Goal: Task Accomplishment & Management: Manage account settings

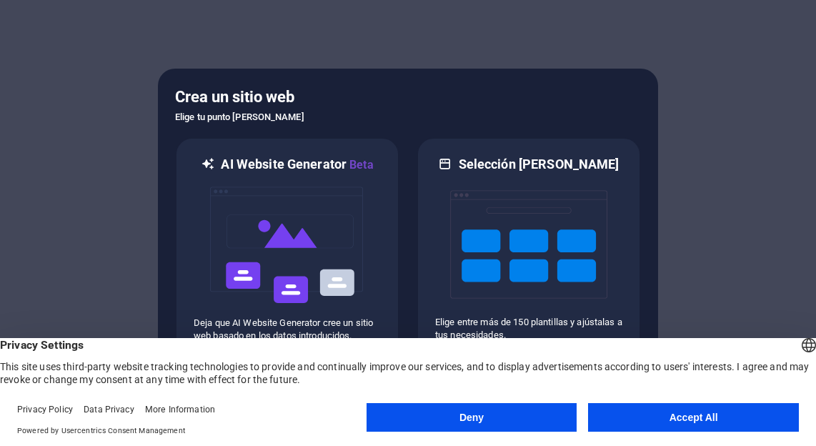
click at [712, 417] on button "Accept All" at bounding box center [693, 417] width 211 height 29
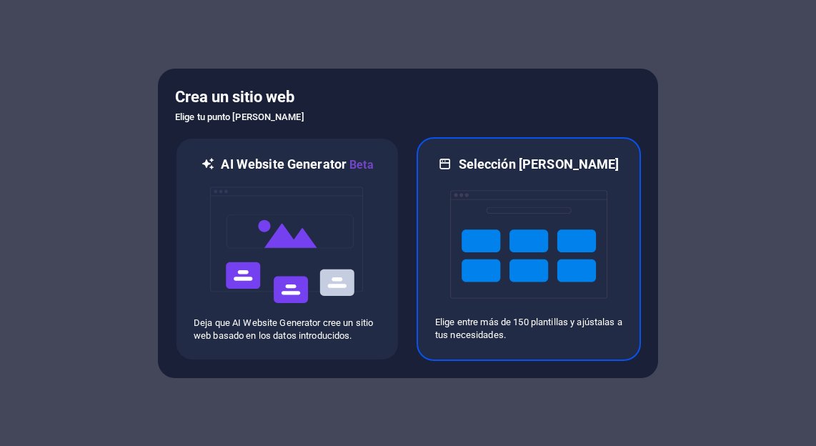
click at [553, 343] on div "Selección de plantillas Elige entre más de 150 plantillas y ajústalas a tus nec…" at bounding box center [529, 249] width 224 height 224
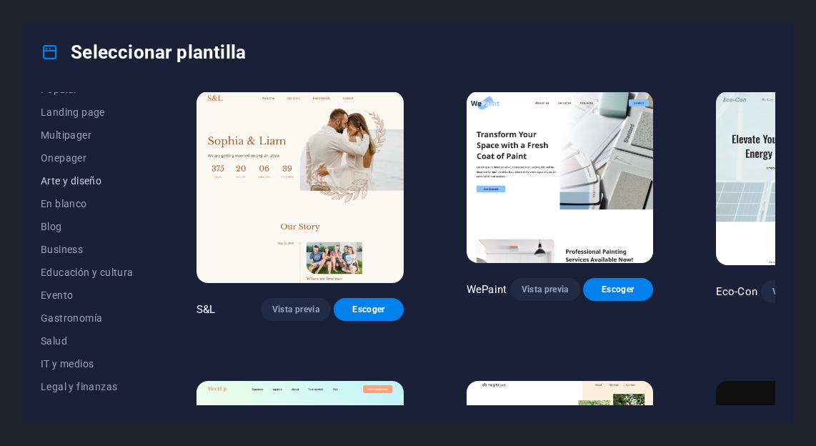
scroll to position [85, 0]
click at [70, 226] on span "Blog" at bounding box center [87, 224] width 93 height 11
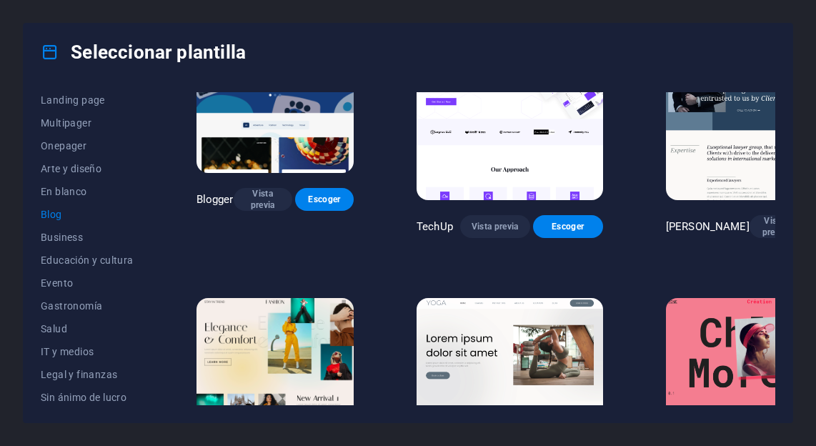
scroll to position [93, 0]
click at [70, 260] on span "Educación y cultura" at bounding box center [87, 261] width 93 height 11
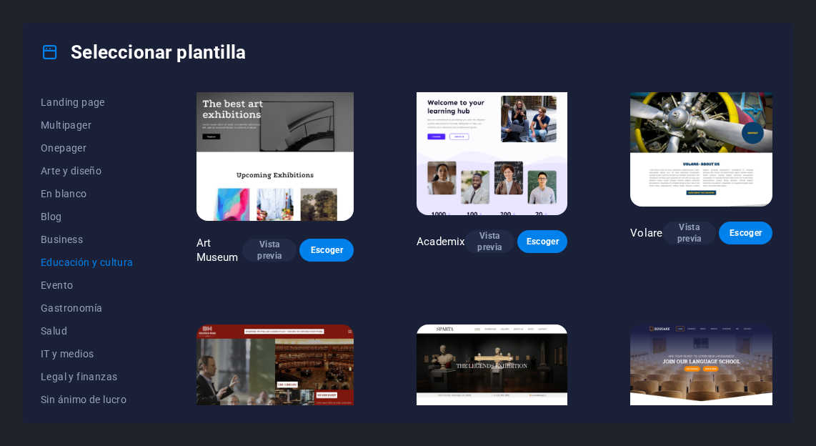
scroll to position [0, 0]
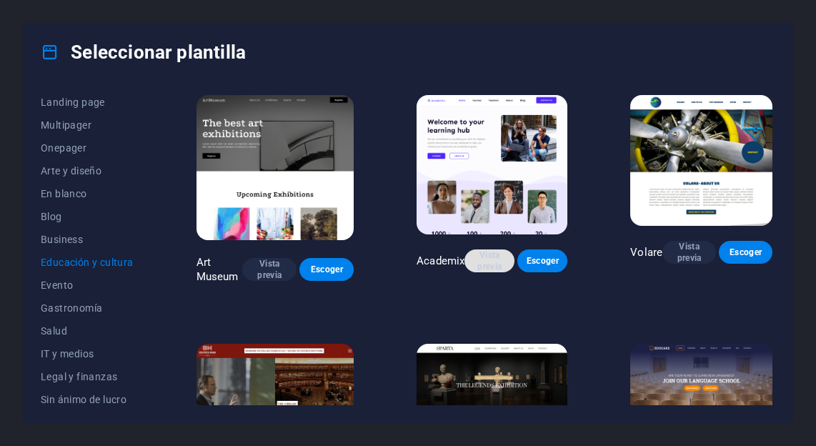
click at [500, 261] on span "Vista previa" at bounding box center [489, 260] width 27 height 23
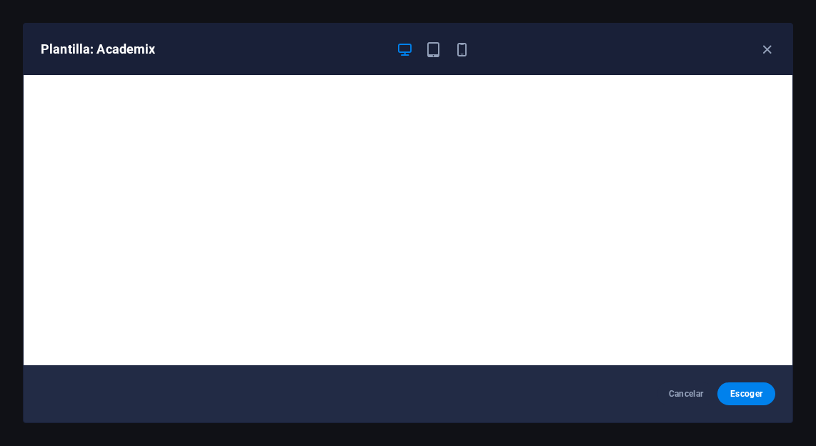
scroll to position [3, 0]
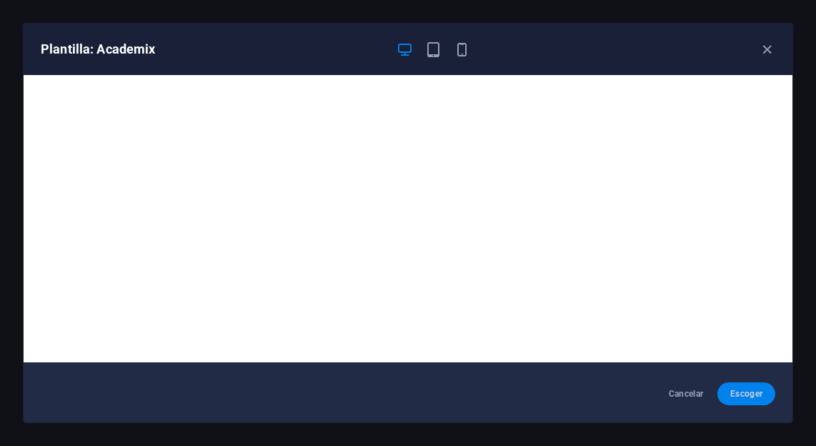
click at [746, 390] on span "Escoger" at bounding box center [746, 393] width 35 height 11
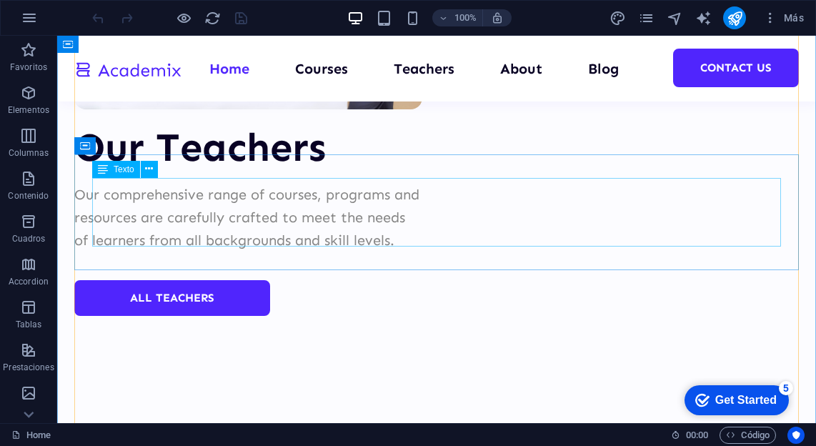
scroll to position [5815, 0]
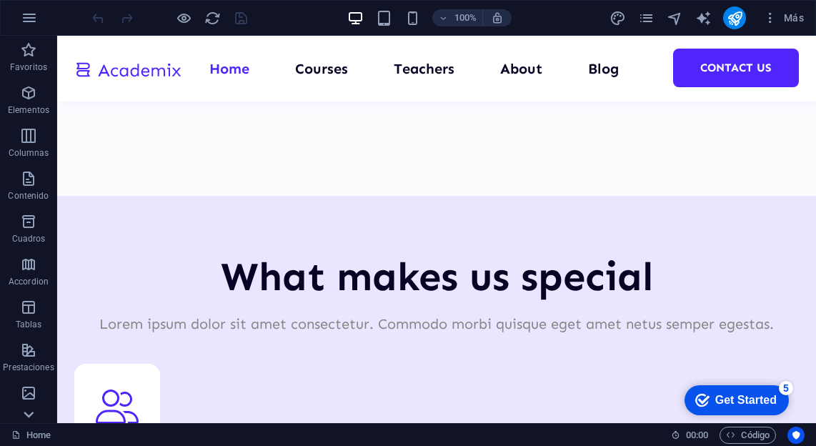
click at [29, 54] on icon at bounding box center [29, 44] width 20 height 20
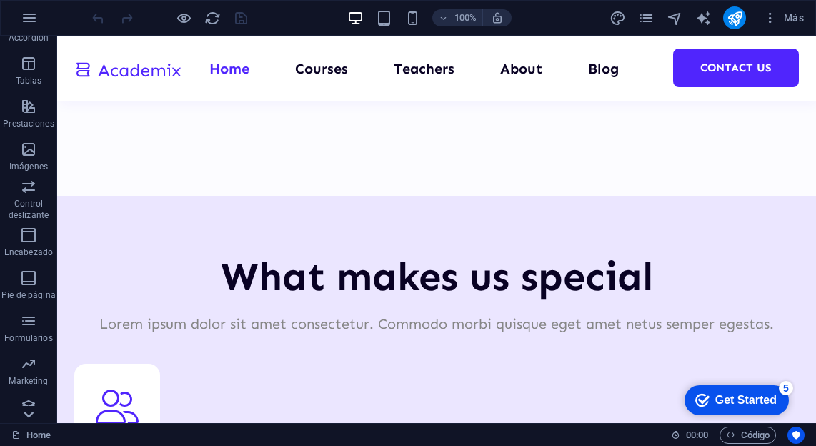
scroll to position [256, 0]
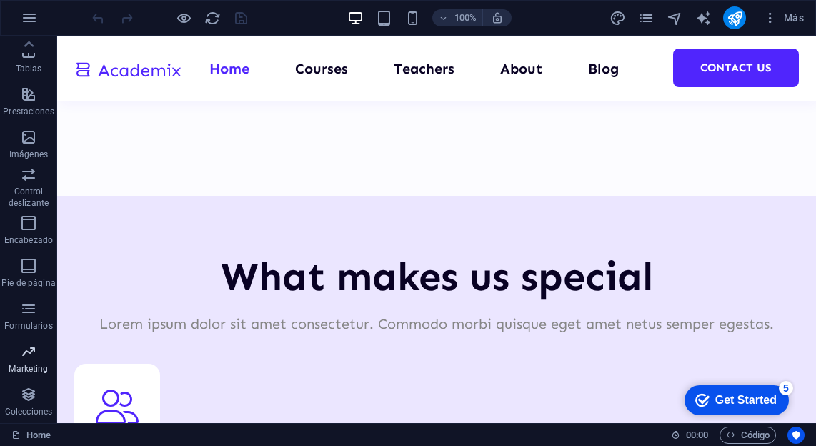
click at [26, 366] on p "Marketing" at bounding box center [28, 368] width 39 height 11
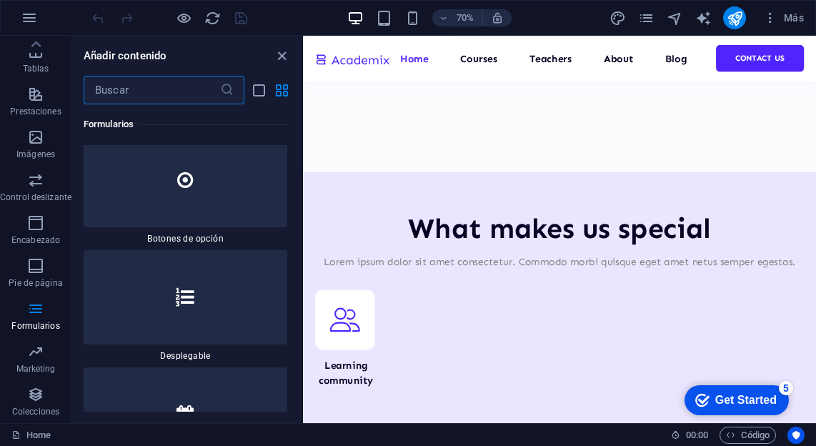
scroll to position [22584, 0]
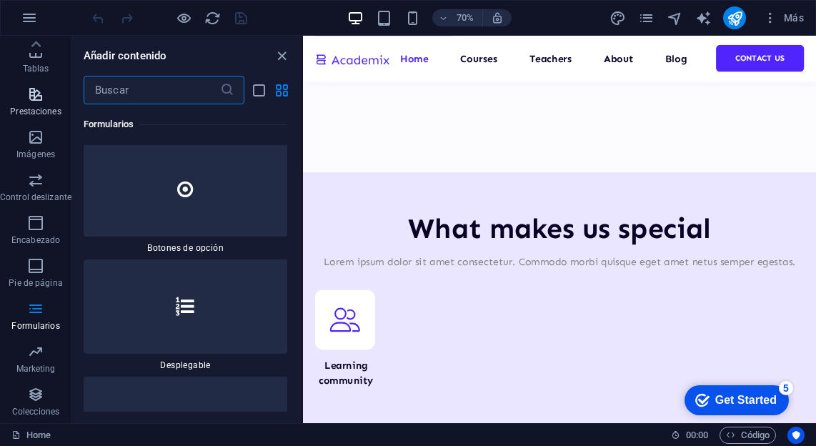
click at [30, 102] on icon "button" at bounding box center [35, 94] width 17 height 17
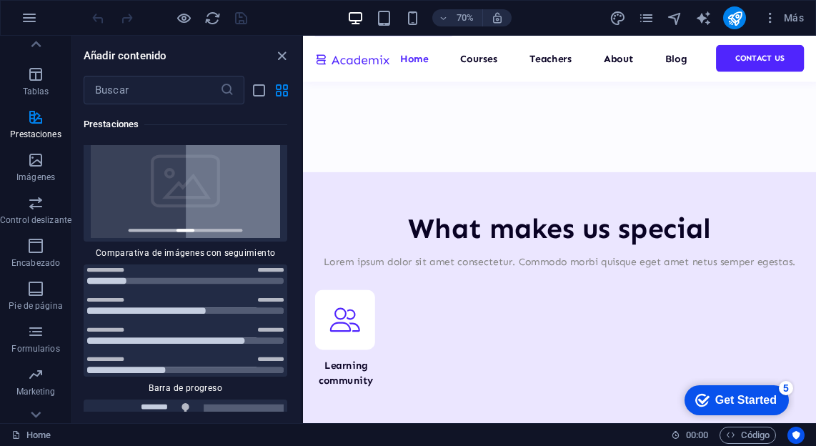
scroll to position [256, 0]
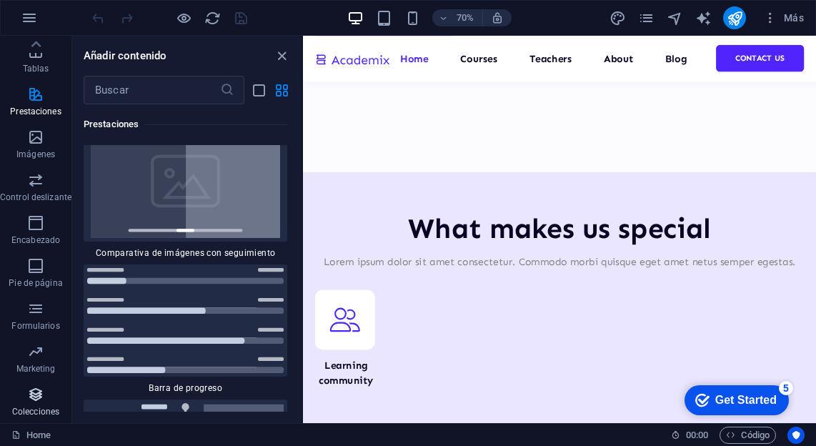
click at [30, 389] on icon "button" at bounding box center [35, 394] width 17 height 17
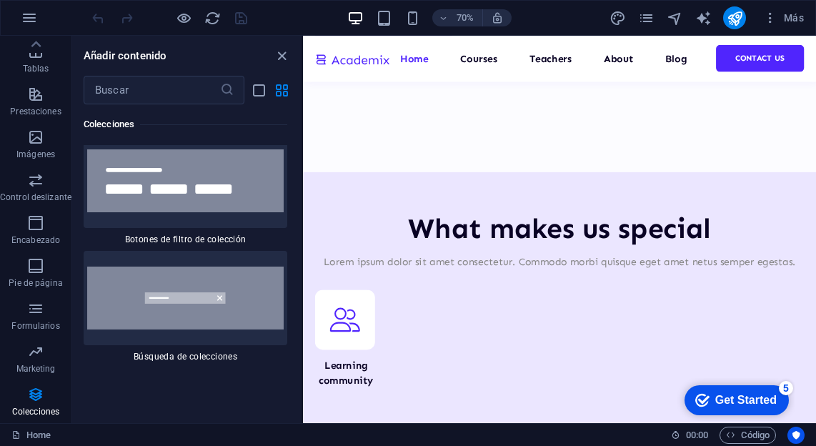
scroll to position [27679, 0]
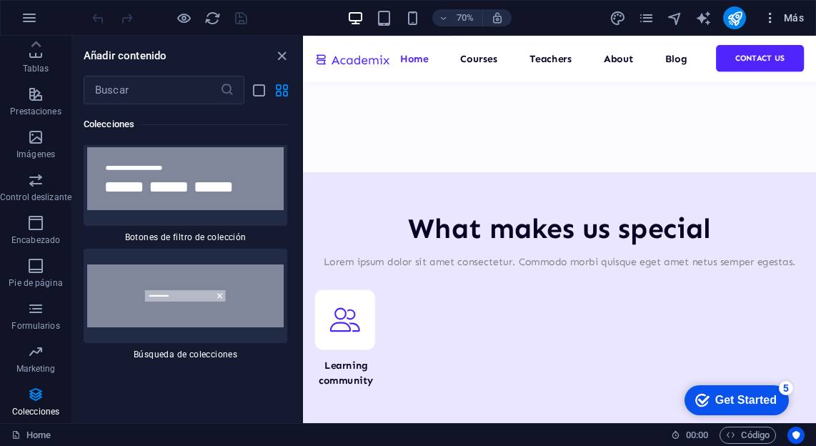
click at [770, 22] on icon "button" at bounding box center [770, 18] width 14 height 14
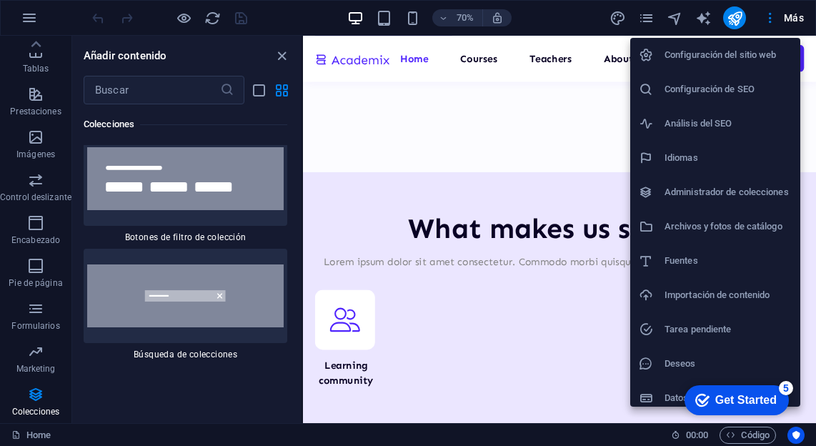
click at [743, 54] on h6 "Configuración del sitio web" at bounding box center [727, 54] width 127 height 17
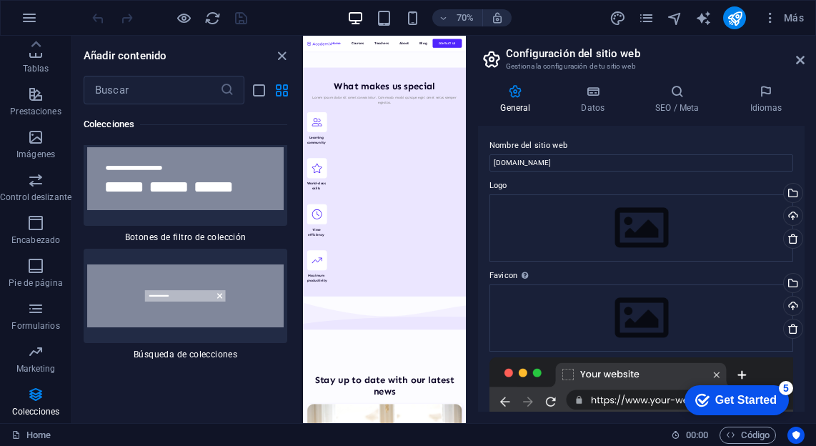
scroll to position [4630, 0]
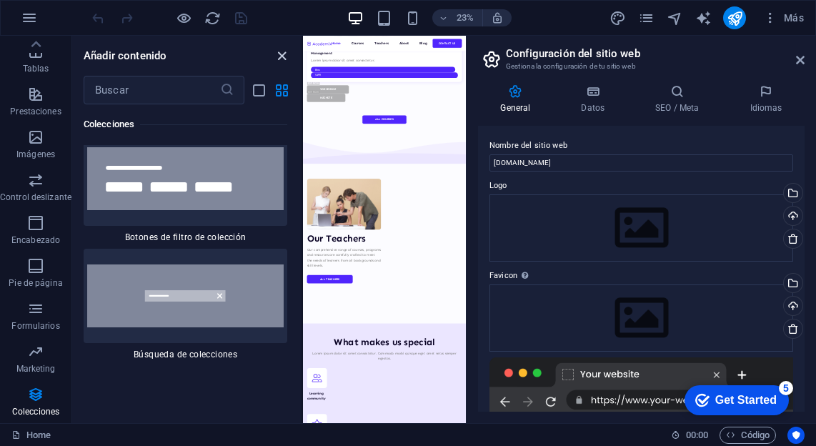
drag, startPoint x: 284, startPoint y: 54, endPoint x: 417, endPoint y: 35, distance: 133.6
click at [284, 54] on icon "close panel" at bounding box center [282, 56] width 16 height 16
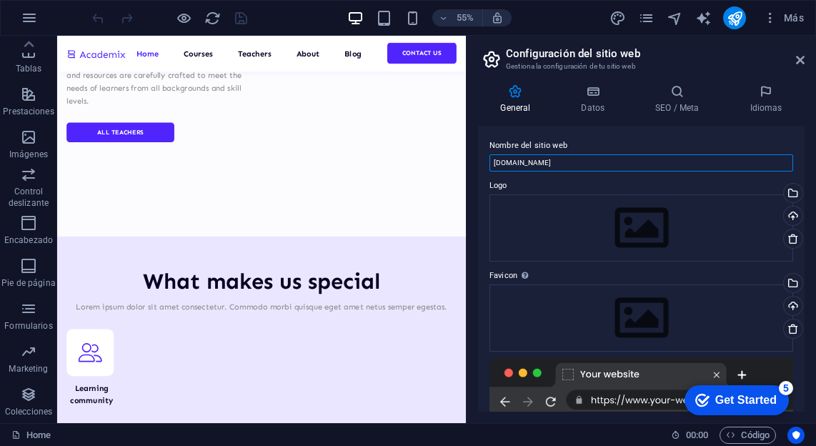
click at [504, 165] on input "[DOMAIN_NAME]" at bounding box center [641, 162] width 304 height 17
type input "[DOMAIN_NAME]"
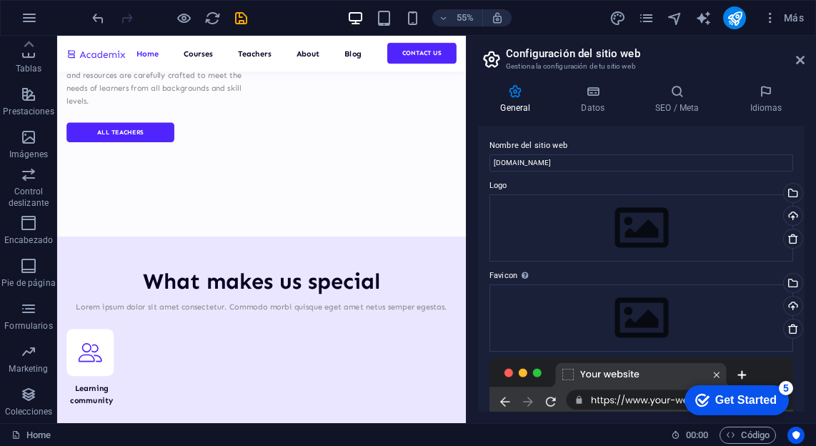
click at [630, 185] on label "Logo" at bounding box center [641, 185] width 304 height 17
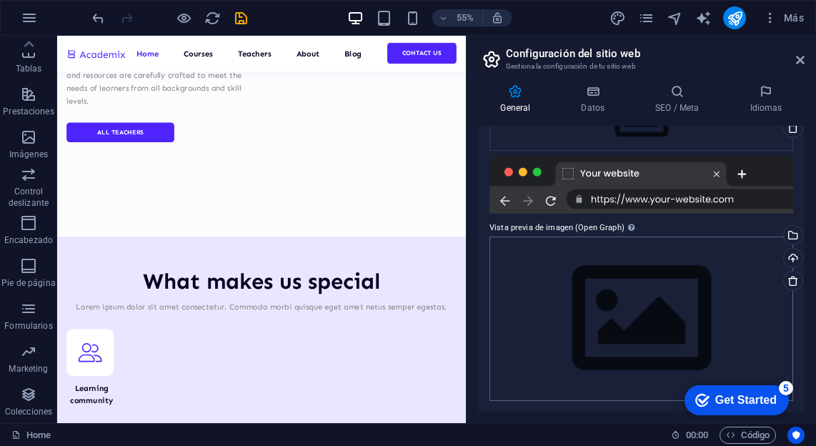
scroll to position [0, 0]
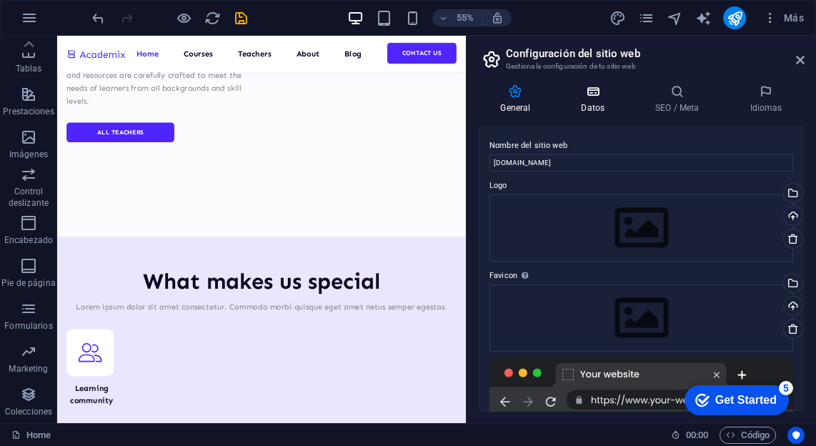
click at [589, 107] on h4 "Datos" at bounding box center [596, 99] width 74 height 30
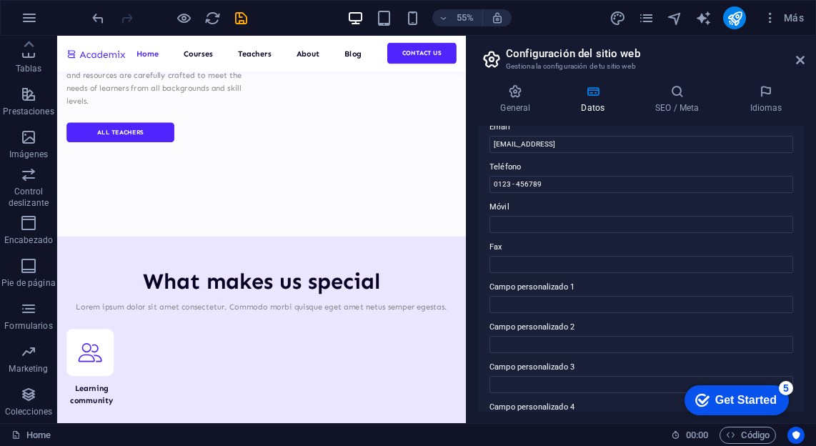
scroll to position [400, 0]
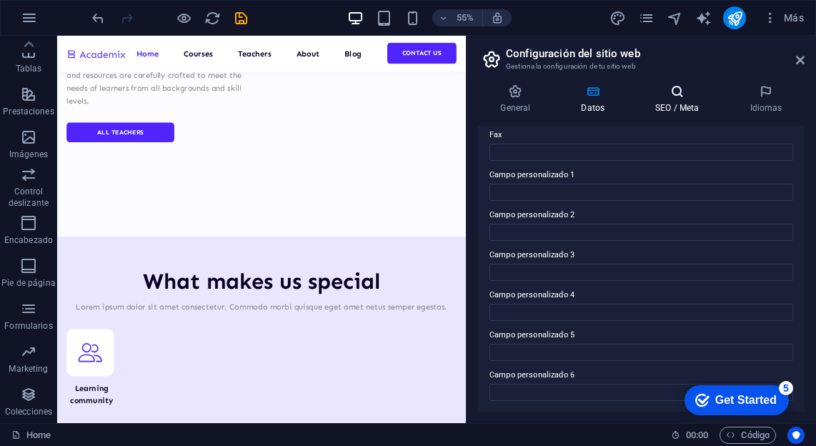
click at [664, 103] on h4 "SEO / Meta" at bounding box center [680, 99] width 94 height 30
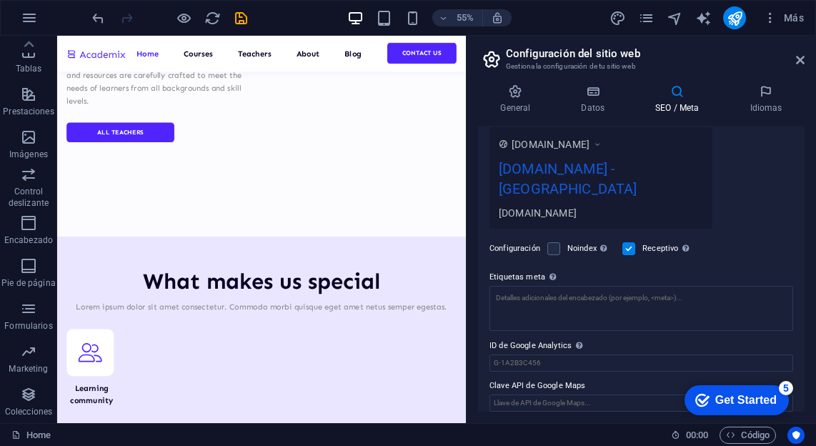
scroll to position [259, 0]
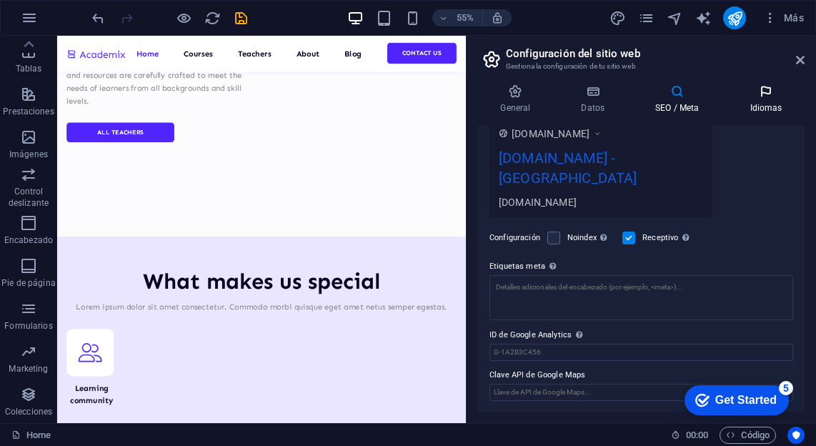
click at [770, 111] on h4 "Idiomas" at bounding box center [765, 99] width 77 height 30
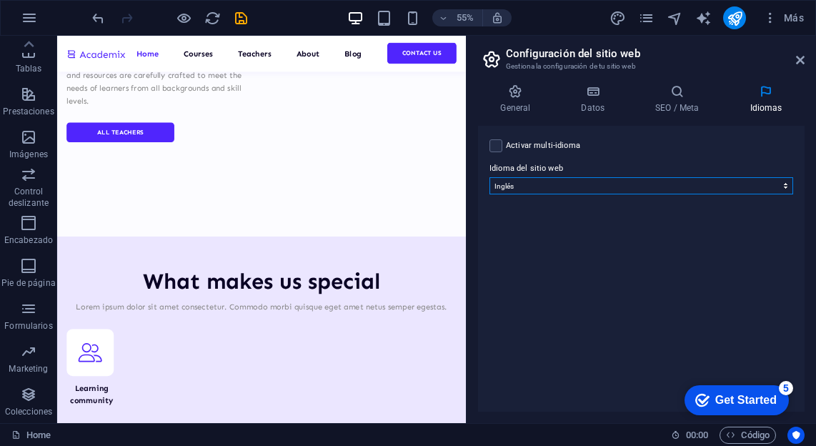
click at [564, 190] on select "Abkhazian Afar Afrikaans Akan Albanés Alemán Amharic Árabe Aragonese Armenian A…" at bounding box center [641, 185] width 304 height 17
select select "44"
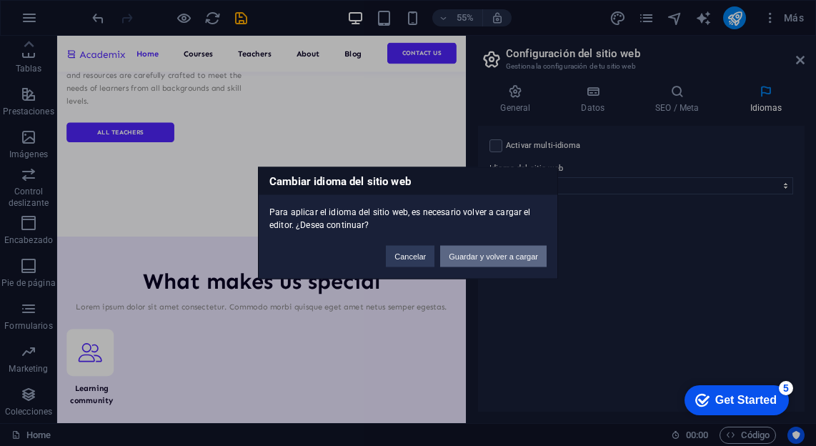
click at [509, 260] on button "Guardar y volver a cargar" at bounding box center [493, 256] width 106 height 21
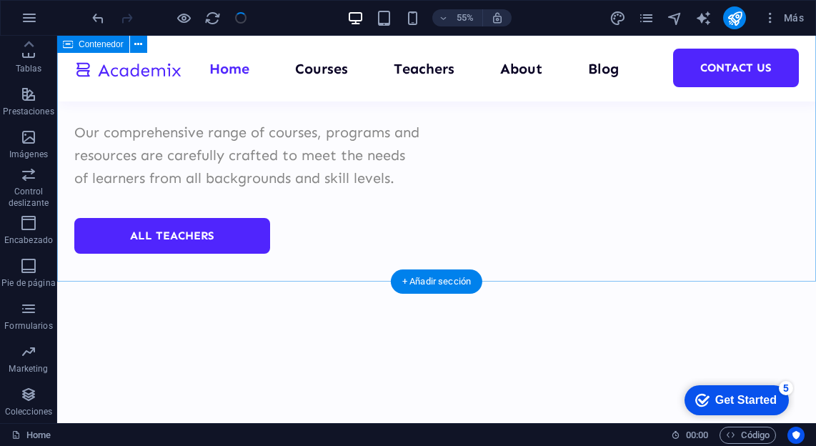
scroll to position [5706, 0]
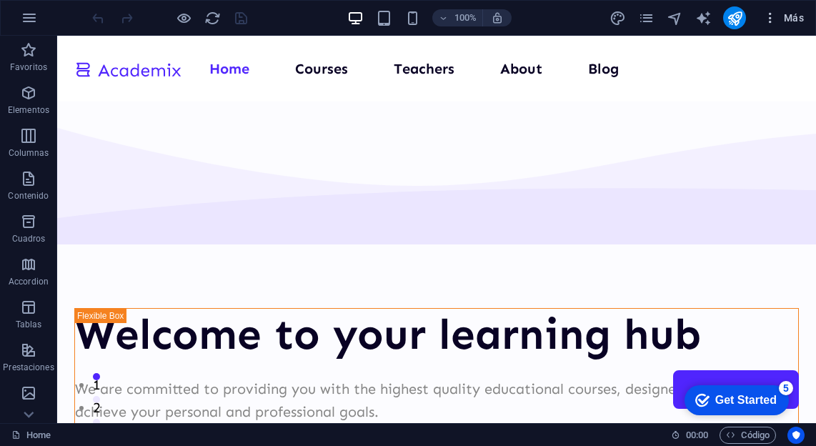
click at [772, 21] on icon "button" at bounding box center [770, 18] width 14 height 14
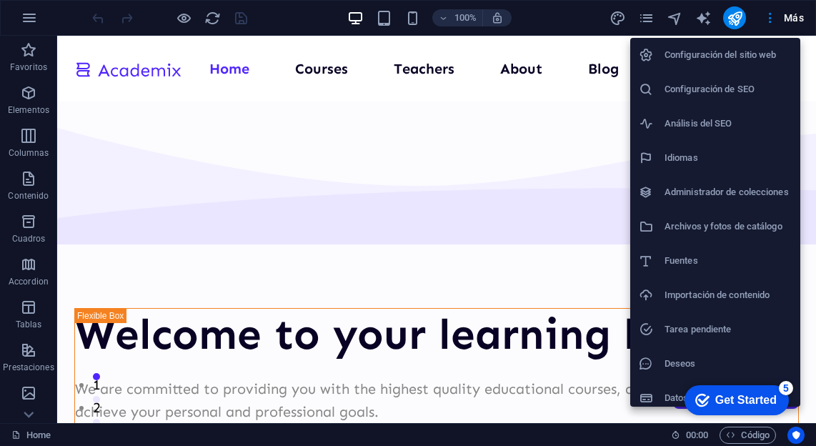
scroll to position [9, 0]
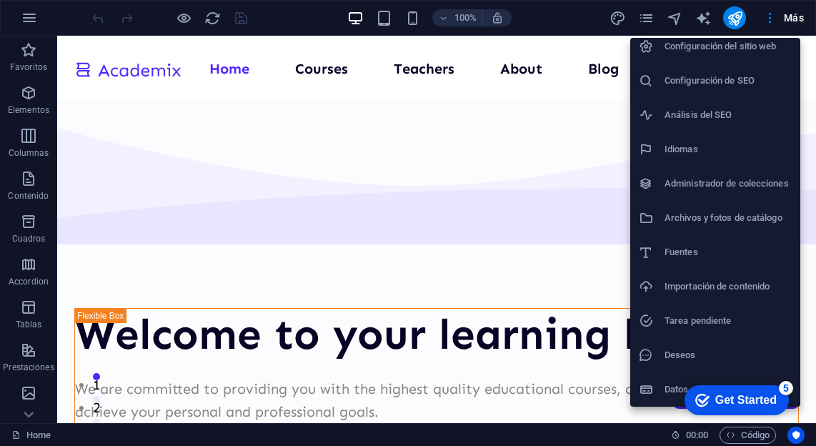
click at [659, 360] on div at bounding box center [652, 355] width 26 height 14
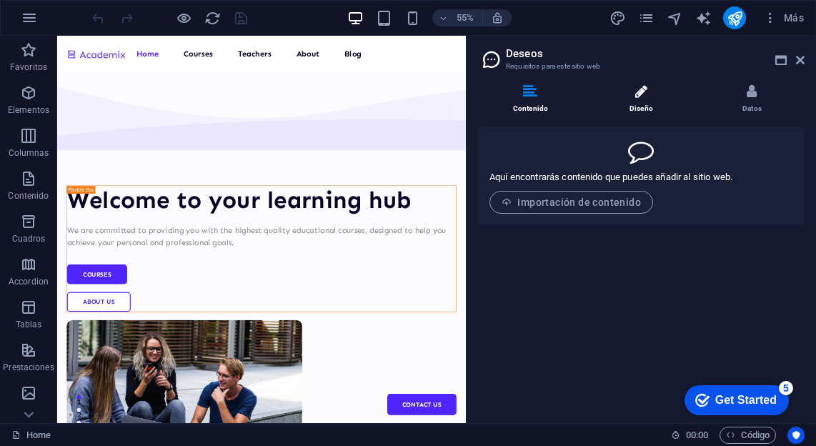
click at [641, 103] on li "Diseño" at bounding box center [644, 99] width 111 height 31
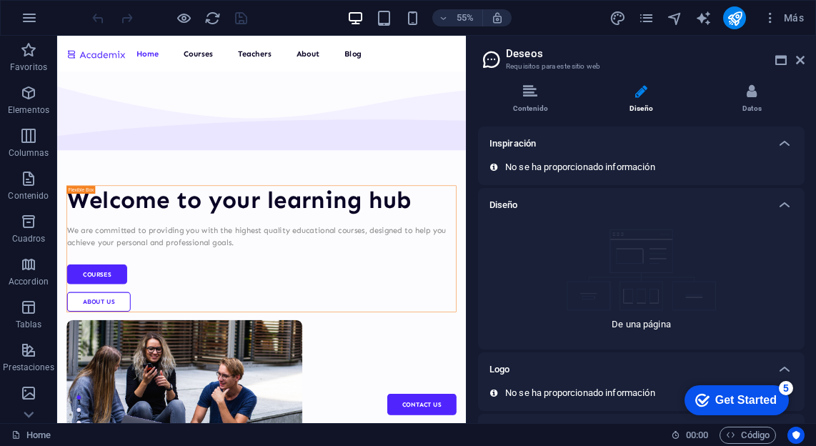
scroll to position [60, 0]
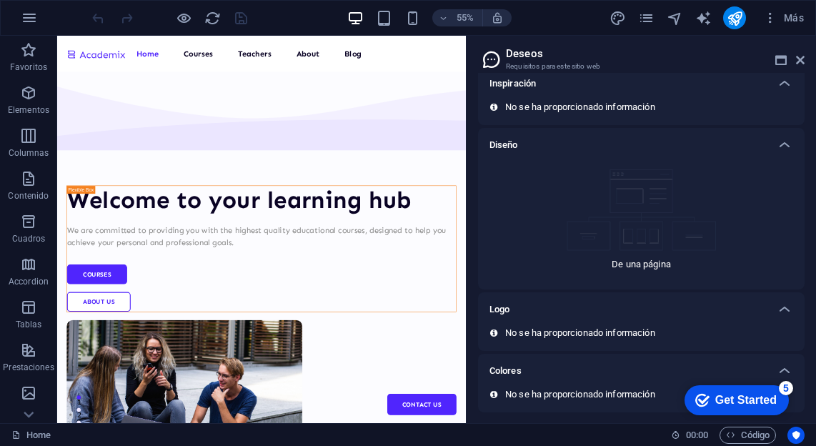
click at [747, 145] on div "Diseño" at bounding box center [628, 144] width 278 height 17
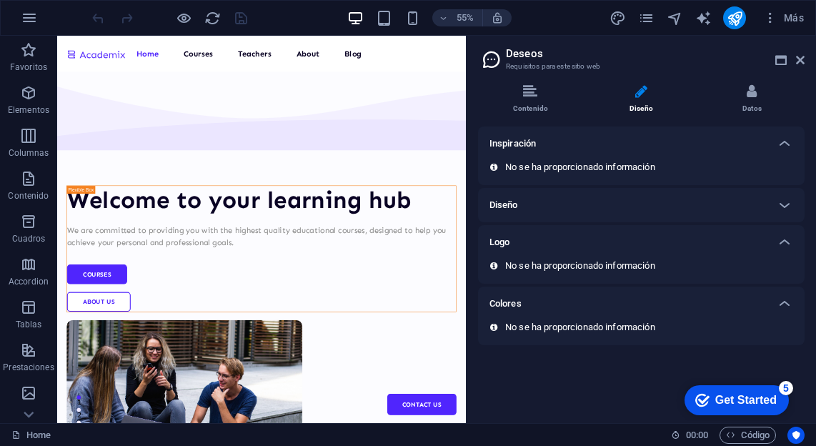
scroll to position [0, 0]
click at [744, 99] on li "Datos" at bounding box center [751, 99] width 105 height 31
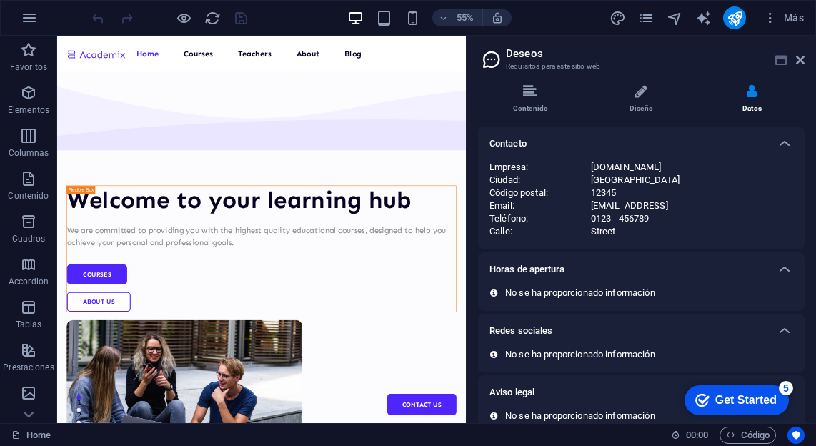
click at [784, 64] on icon at bounding box center [780, 59] width 11 height 11
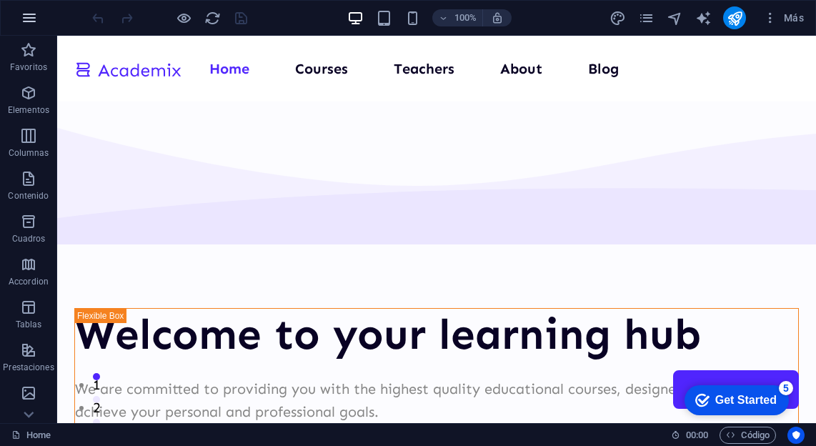
click at [27, 22] on icon "button" at bounding box center [29, 17] width 17 height 17
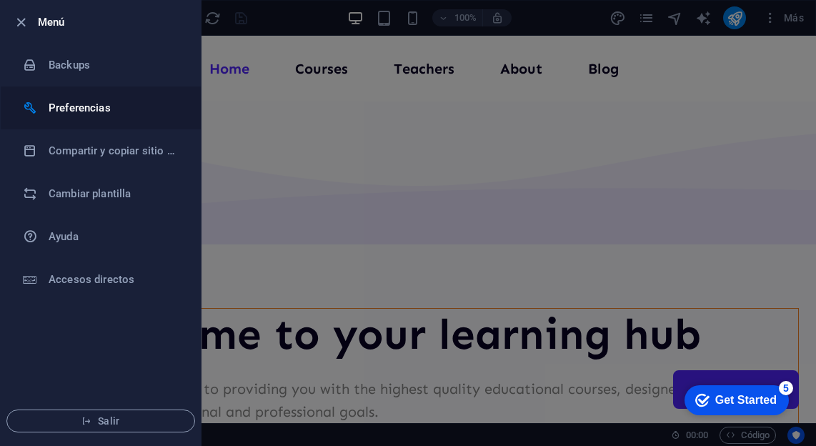
click at [100, 106] on h6 "Preferencias" at bounding box center [115, 107] width 132 height 17
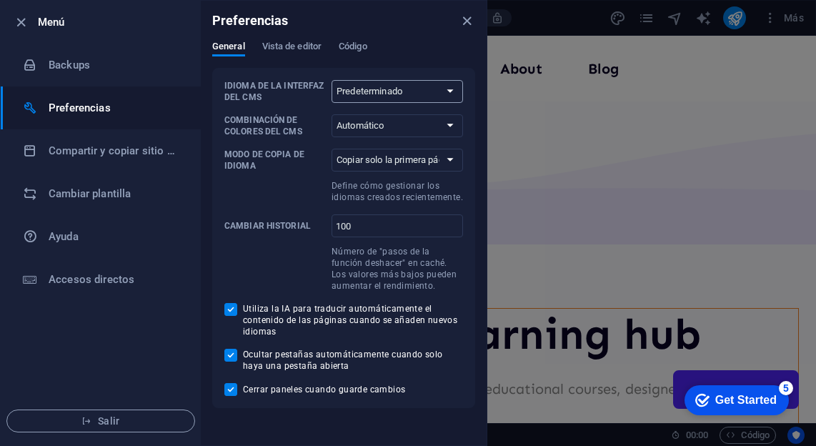
click at [430, 93] on select "Predeterminado Deutsch English Español Français Magyar Italiano Nederlands Pols…" at bounding box center [397, 91] width 131 height 23
select select "en"
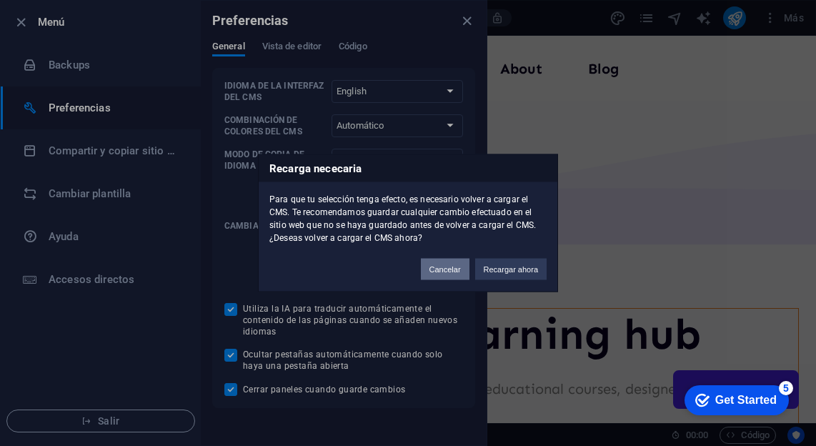
click at [443, 274] on button "Cancelar" at bounding box center [445, 269] width 49 height 21
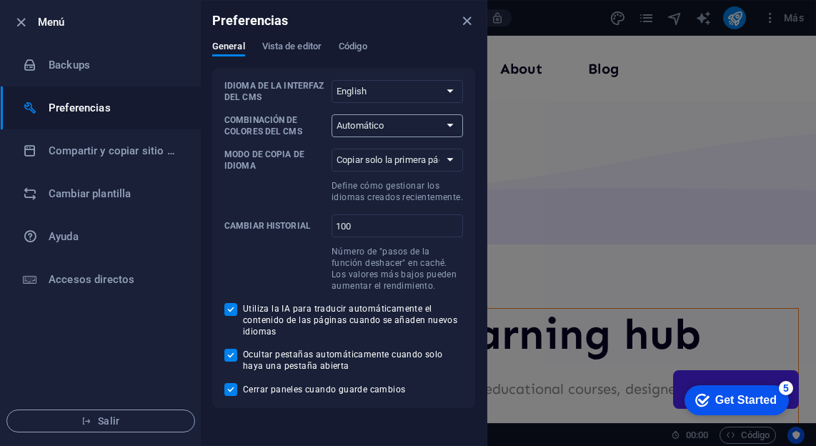
click at [420, 126] on select "Automático Oscuro Claro" at bounding box center [397, 125] width 131 height 23
click at [85, 152] on h6 "Compartir y copiar sitio web" at bounding box center [115, 150] width 132 height 17
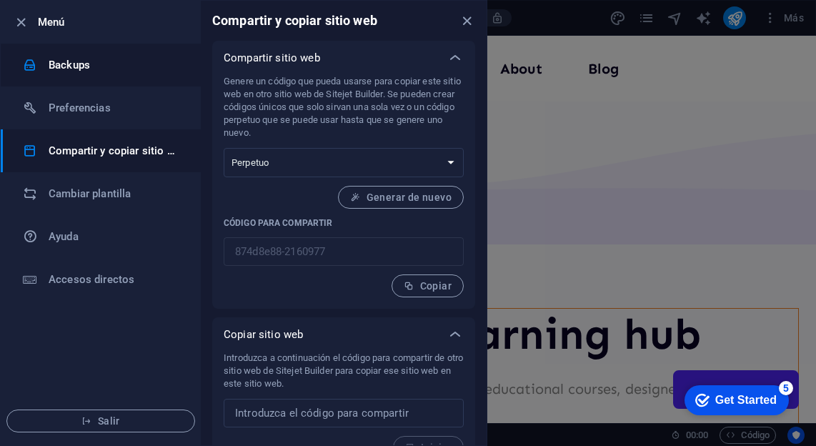
click at [119, 67] on h6 "Backups" at bounding box center [115, 64] width 132 height 17
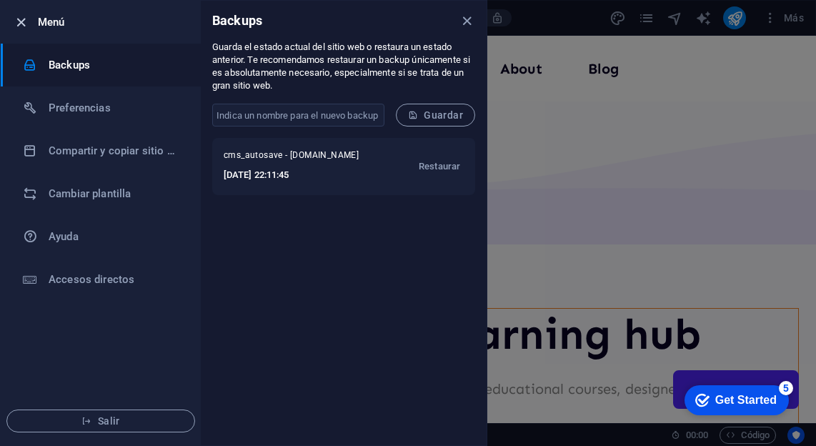
click at [14, 20] on icon "button" at bounding box center [21, 22] width 16 height 16
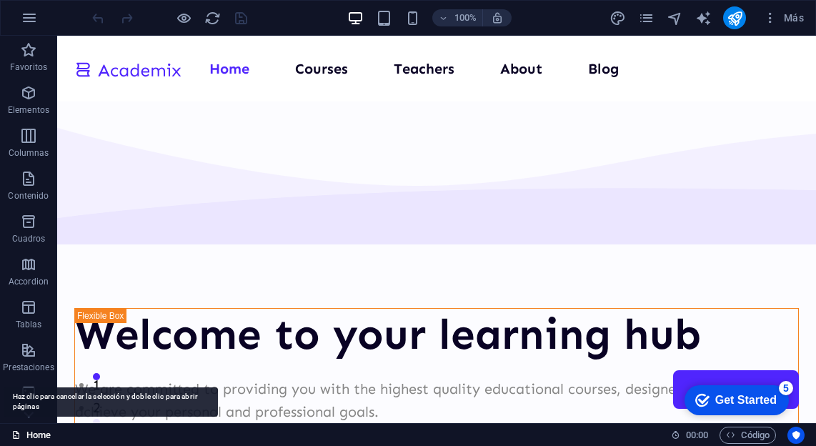
click at [28, 434] on link "Home" at bounding box center [30, 435] width 39 height 17
click at [36, 436] on link "Home" at bounding box center [30, 435] width 39 height 17
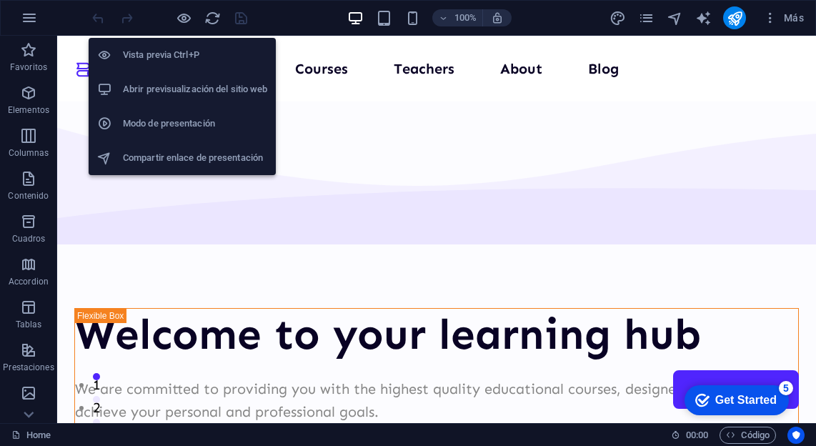
click at [178, 91] on h6 "Abrir previsualización del sitio web" at bounding box center [195, 89] width 144 height 17
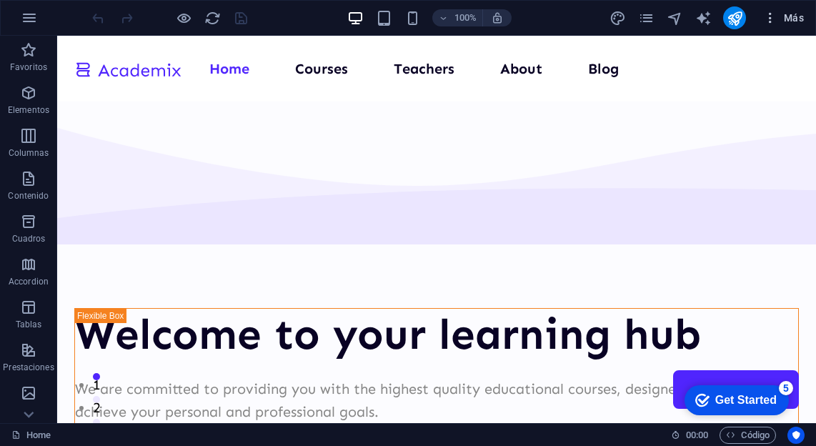
click at [773, 21] on icon "button" at bounding box center [770, 18] width 14 height 14
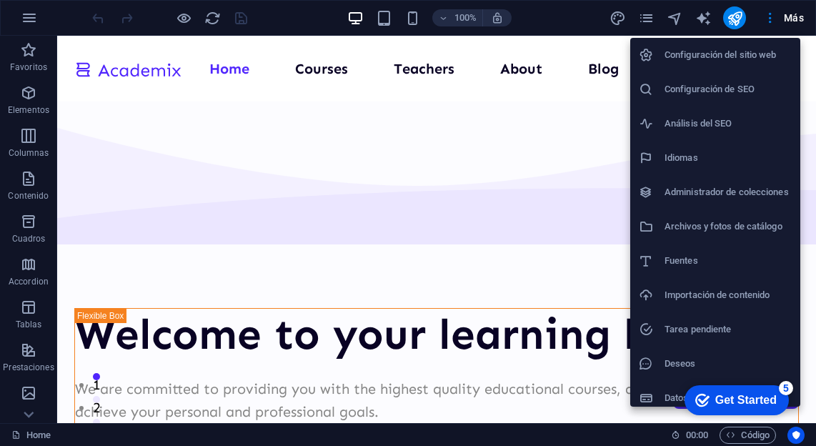
scroll to position [9, 0]
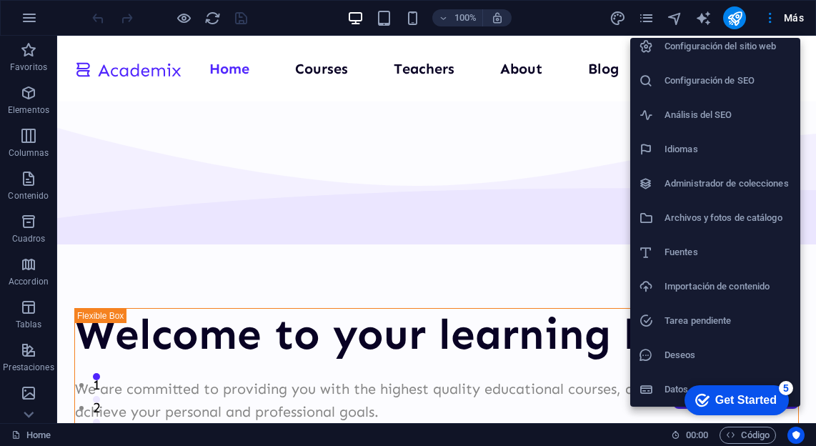
click at [792, 23] on div at bounding box center [408, 223] width 816 height 446
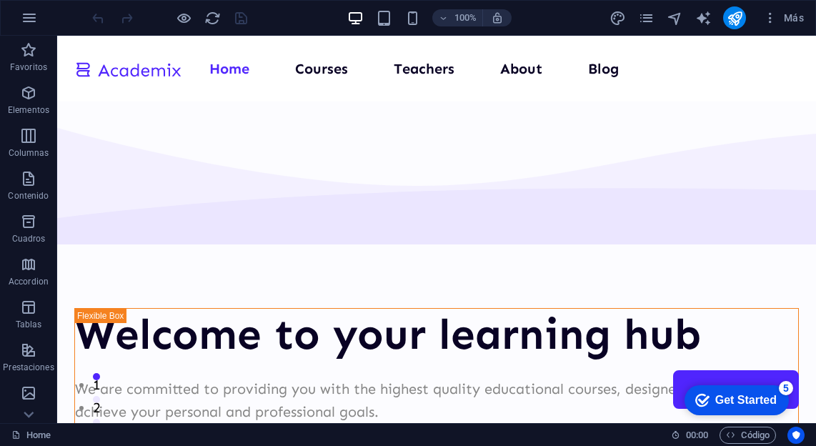
click at [792, 20] on span "Más" at bounding box center [783, 18] width 41 height 14
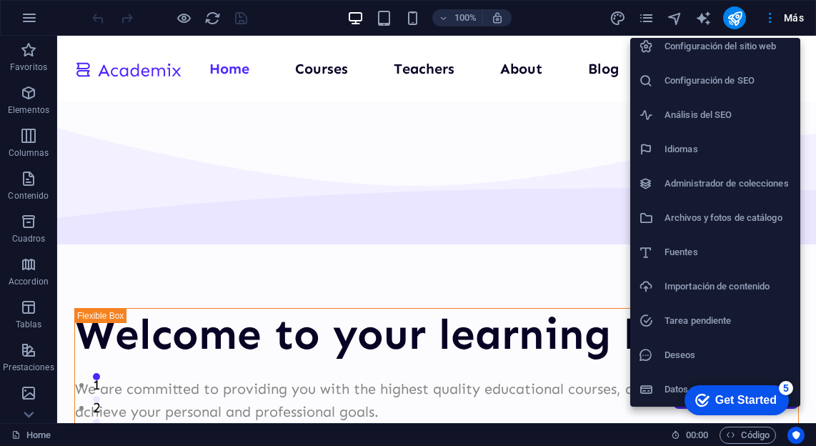
click at [769, 14] on div at bounding box center [408, 223] width 816 height 446
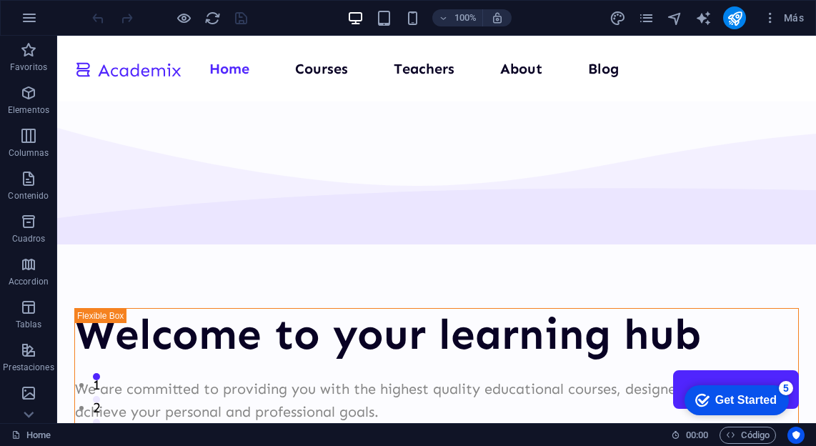
click at [767, 20] on icon "button" at bounding box center [770, 18] width 14 height 14
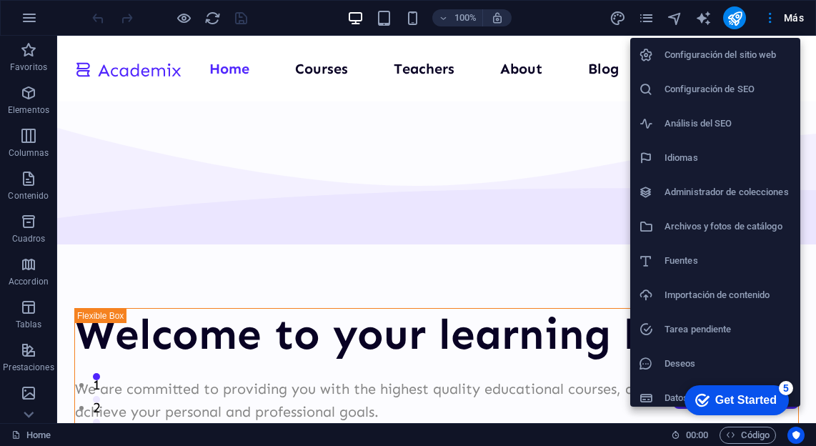
click at [32, 19] on div at bounding box center [408, 223] width 816 height 446
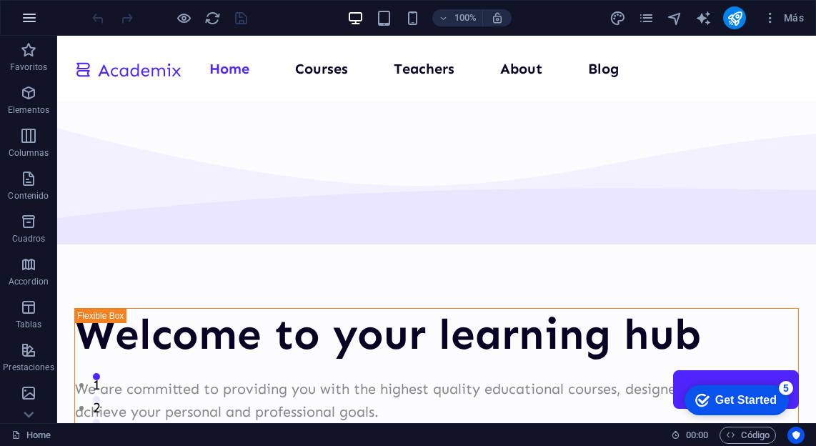
click at [30, 20] on icon "button" at bounding box center [29, 17] width 17 height 17
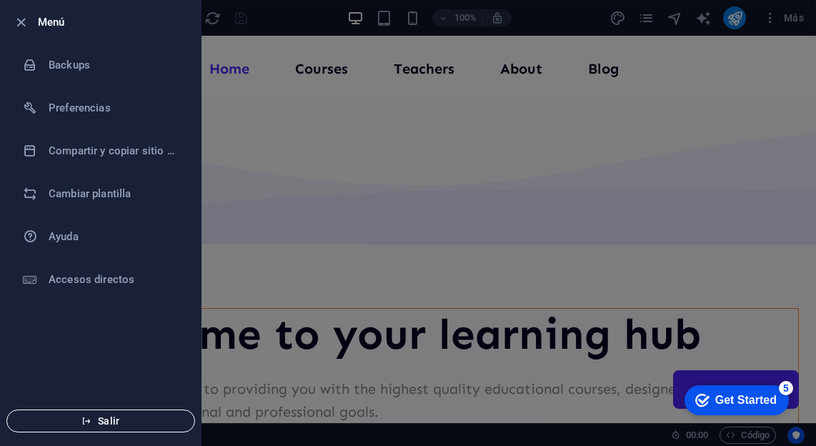
click at [104, 419] on span "Salir" at bounding box center [101, 420] width 164 height 11
